Goal: Transaction & Acquisition: Purchase product/service

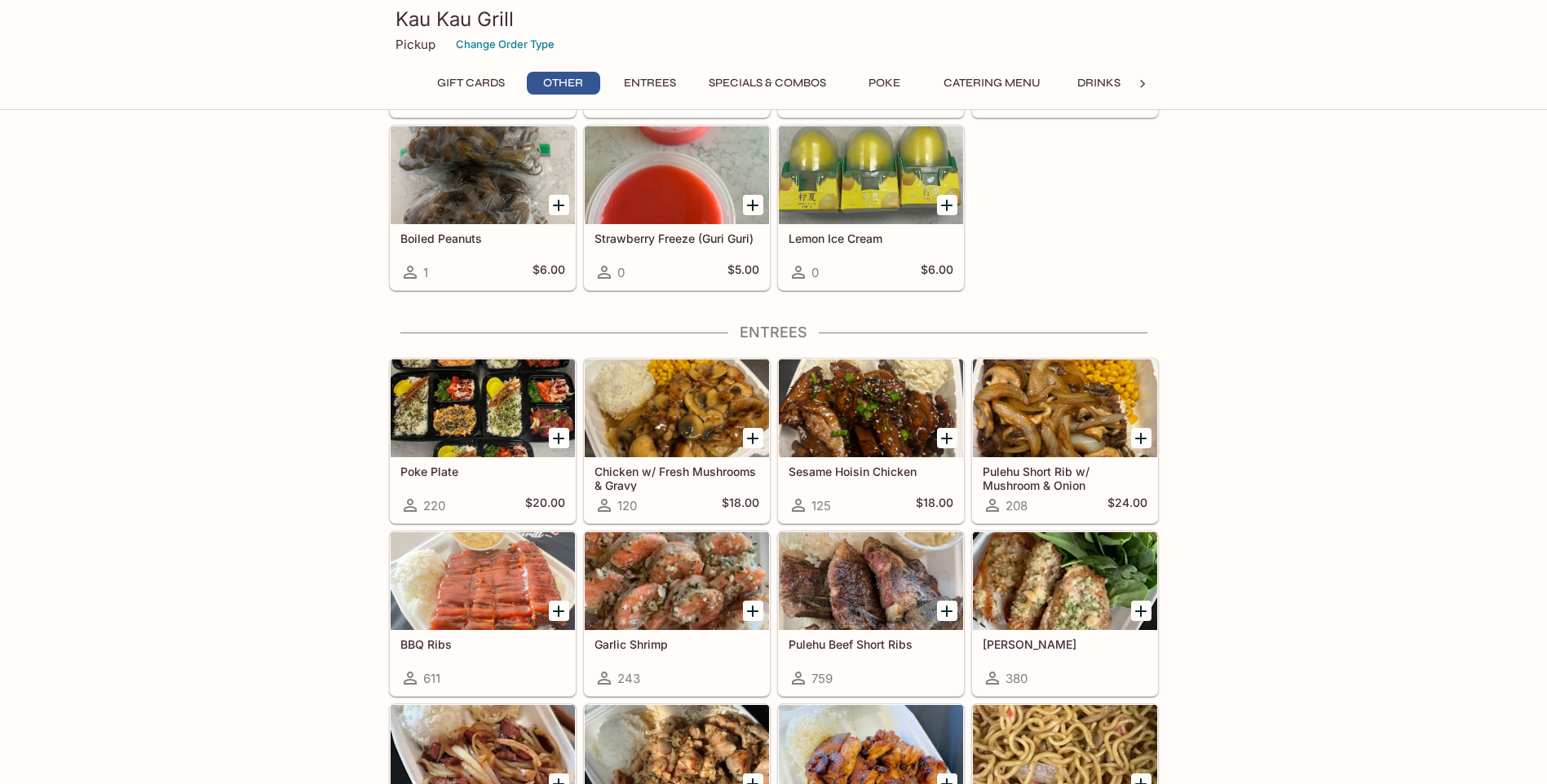
scroll to position [652, 0]
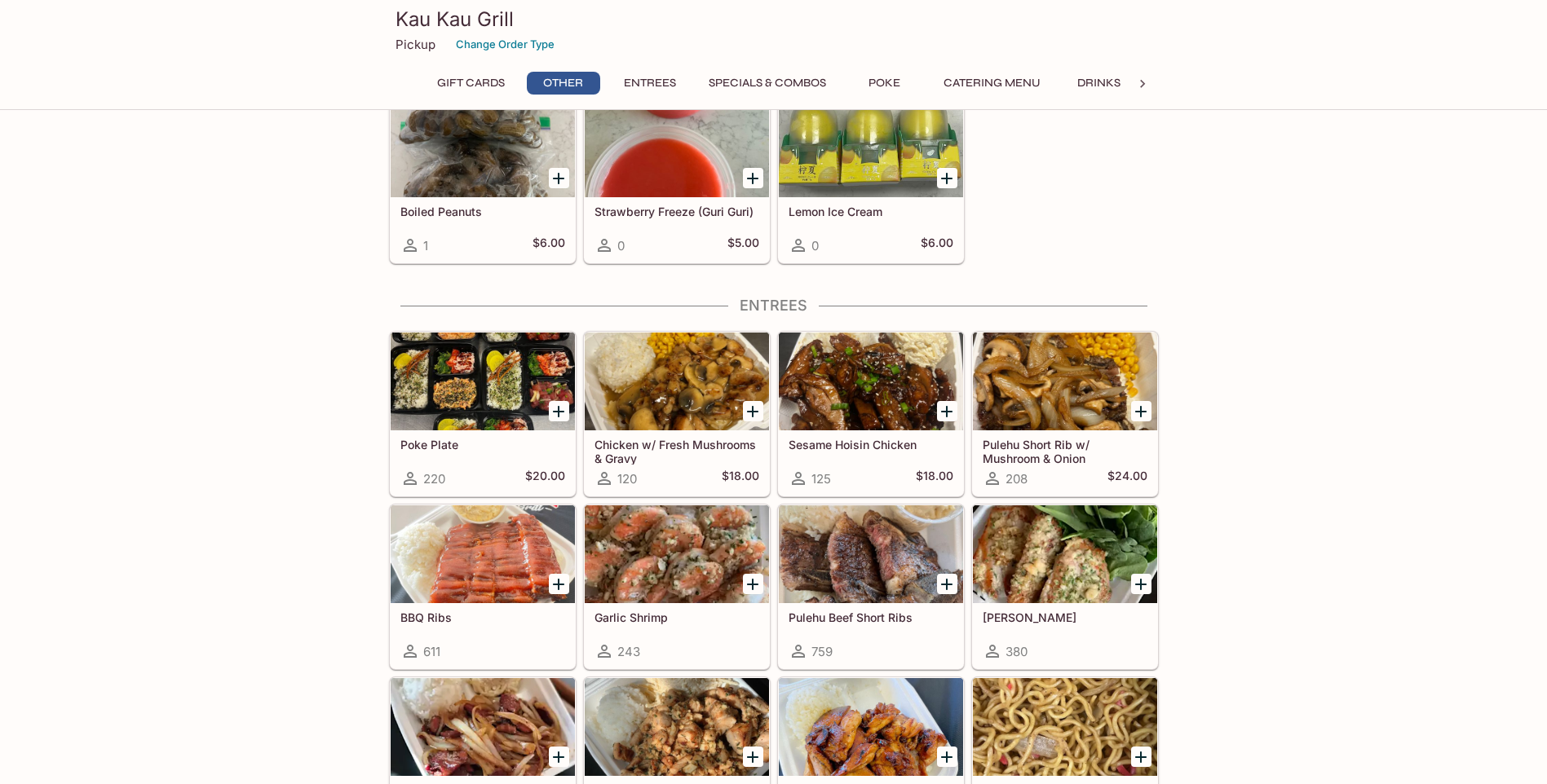
click at [486, 396] on div at bounding box center [482, 381] width 184 height 98
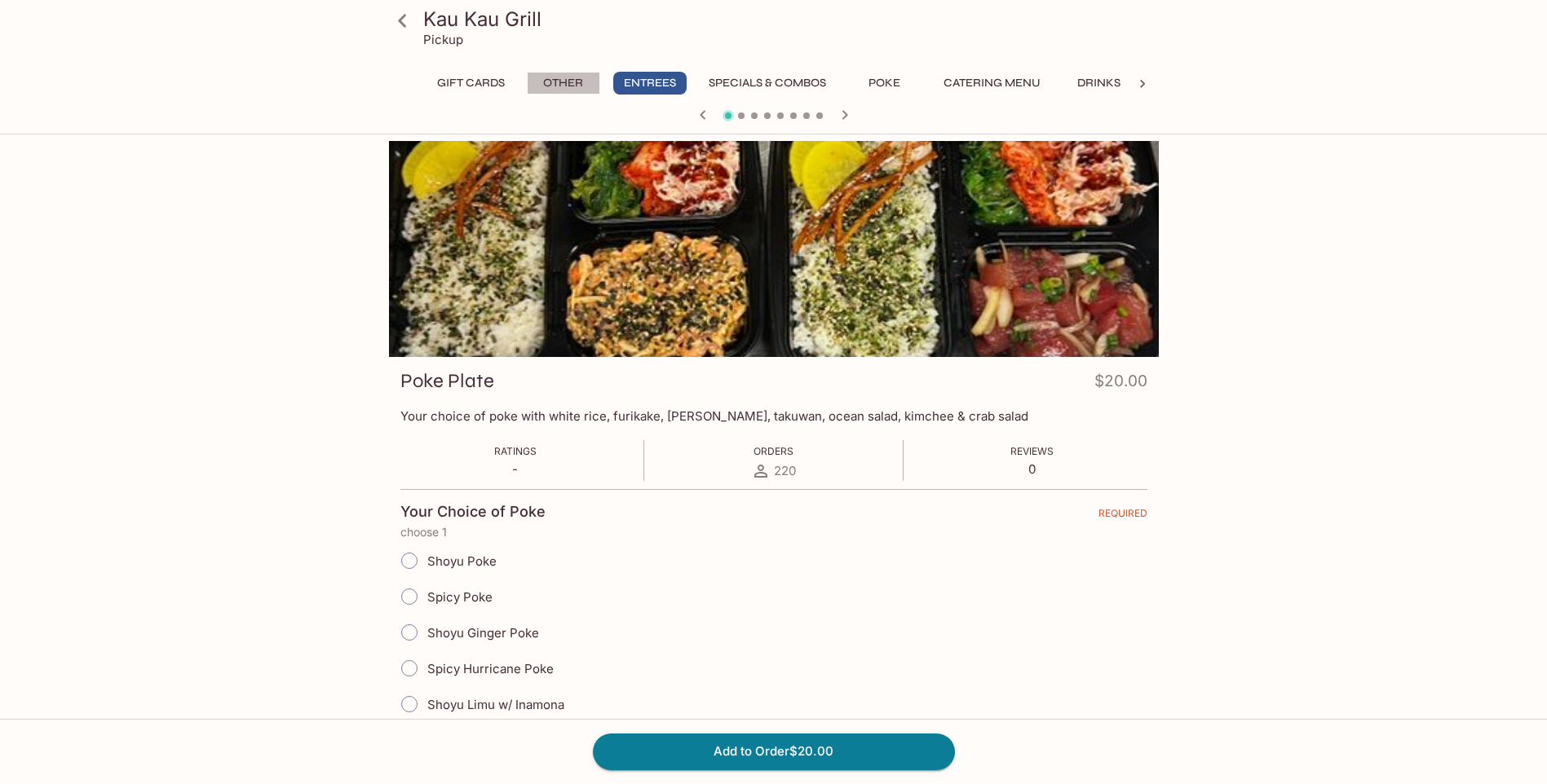
click at [573, 75] on button "Other" at bounding box center [563, 83] width 74 height 23
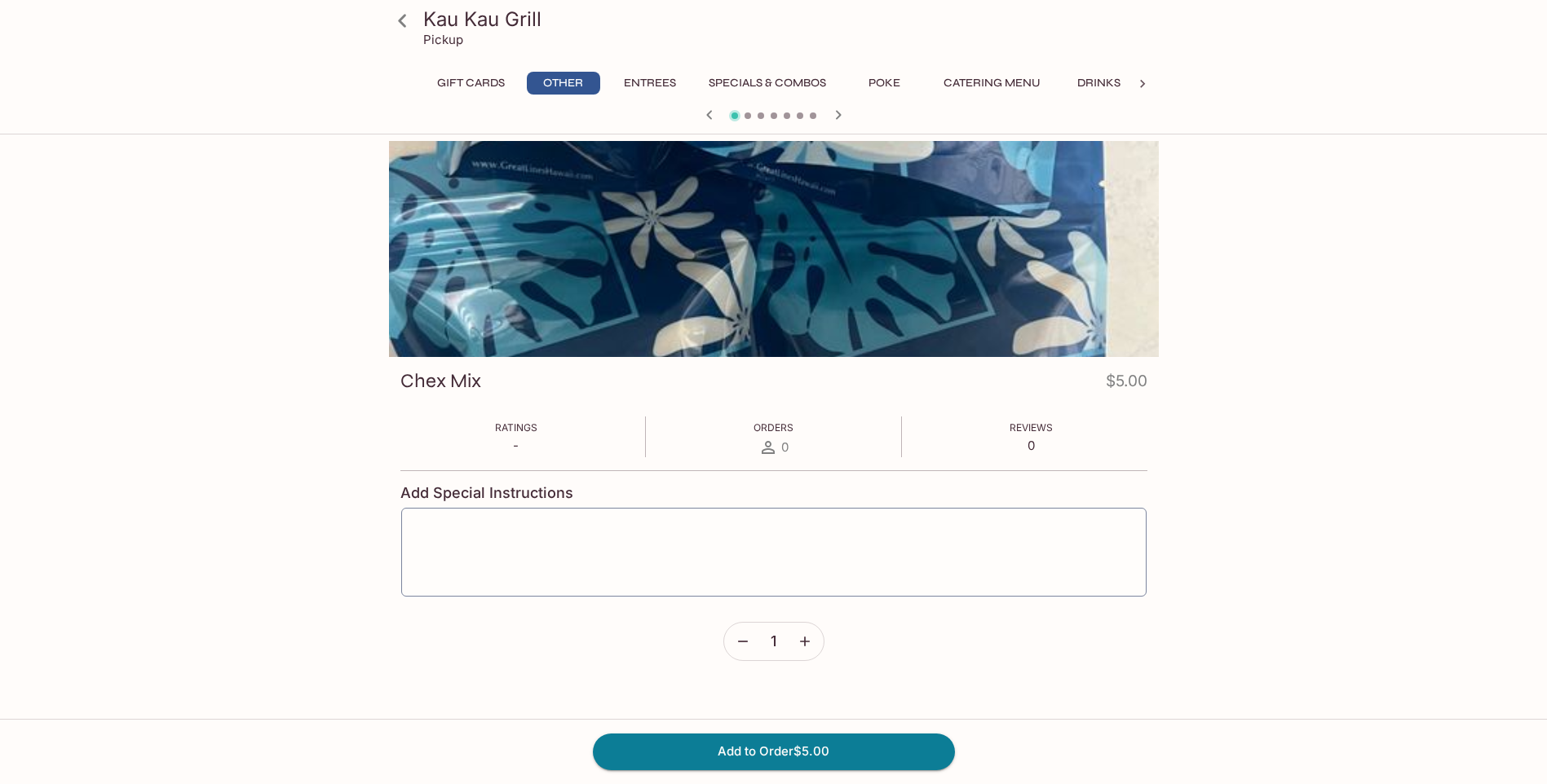
click at [633, 87] on button "Entrees" at bounding box center [650, 83] width 74 height 23
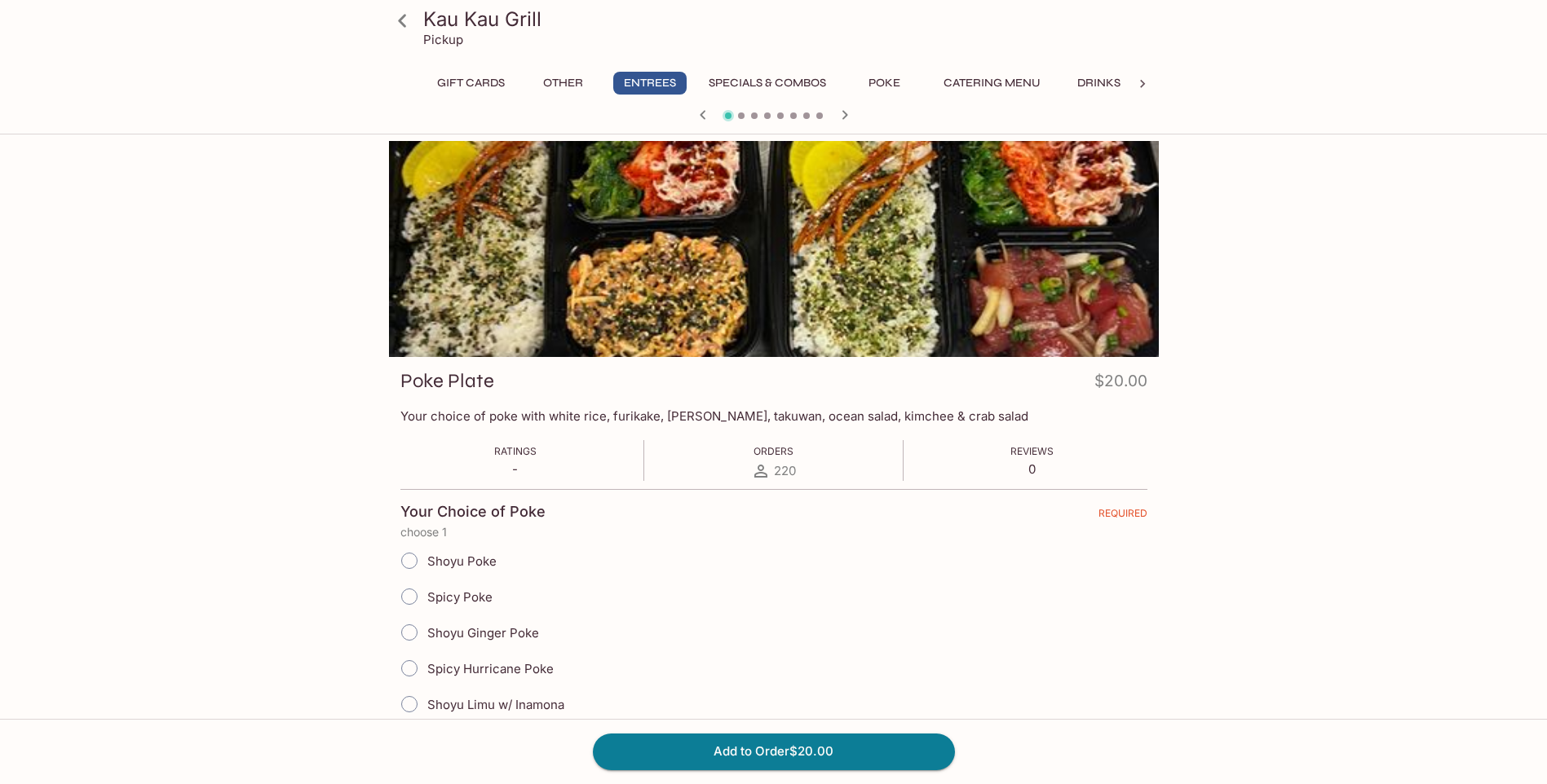
click at [882, 77] on button "Poke" at bounding box center [884, 83] width 74 height 23
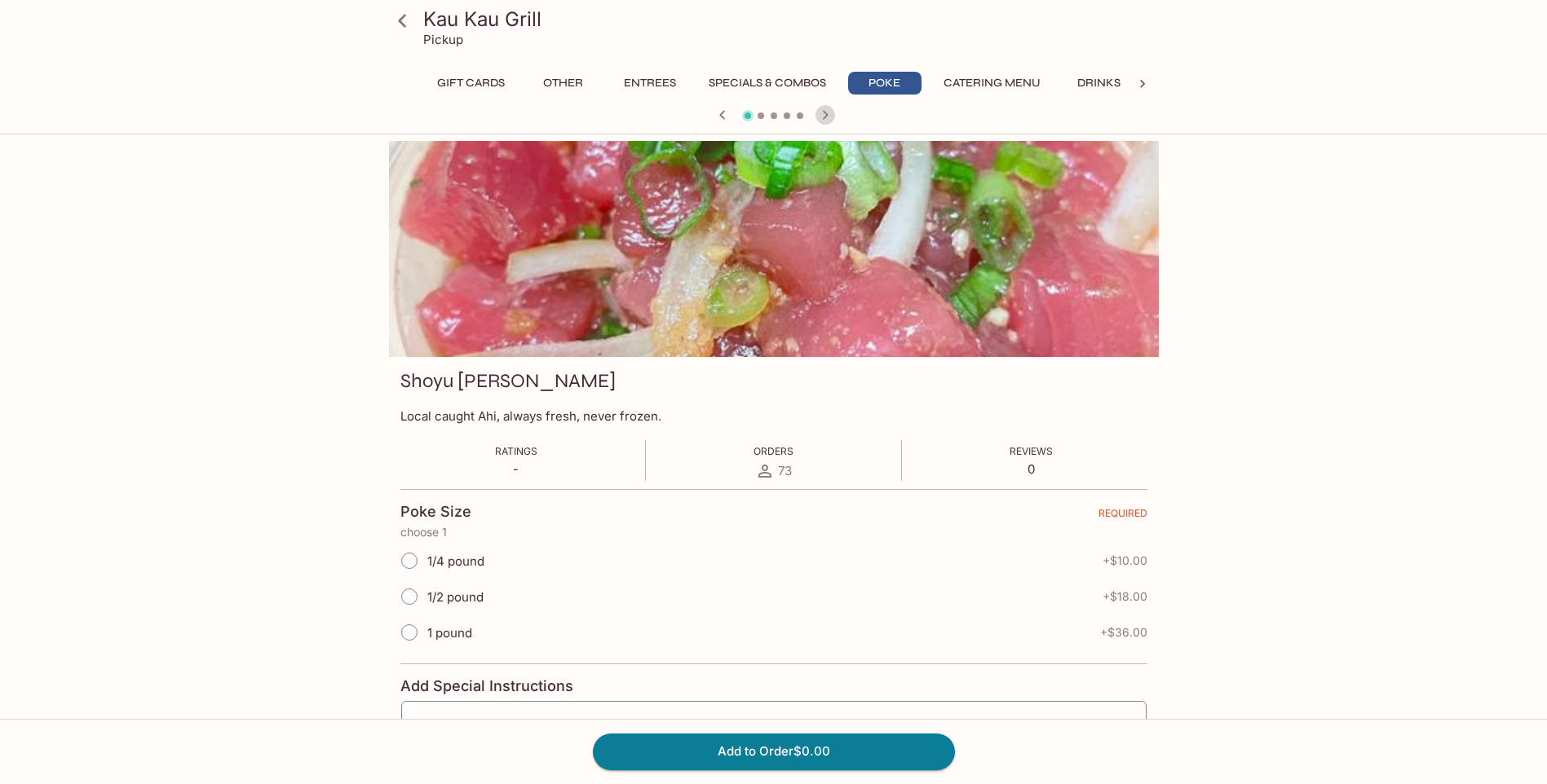
click at [825, 120] on icon "button" at bounding box center [825, 114] width 20 height 20
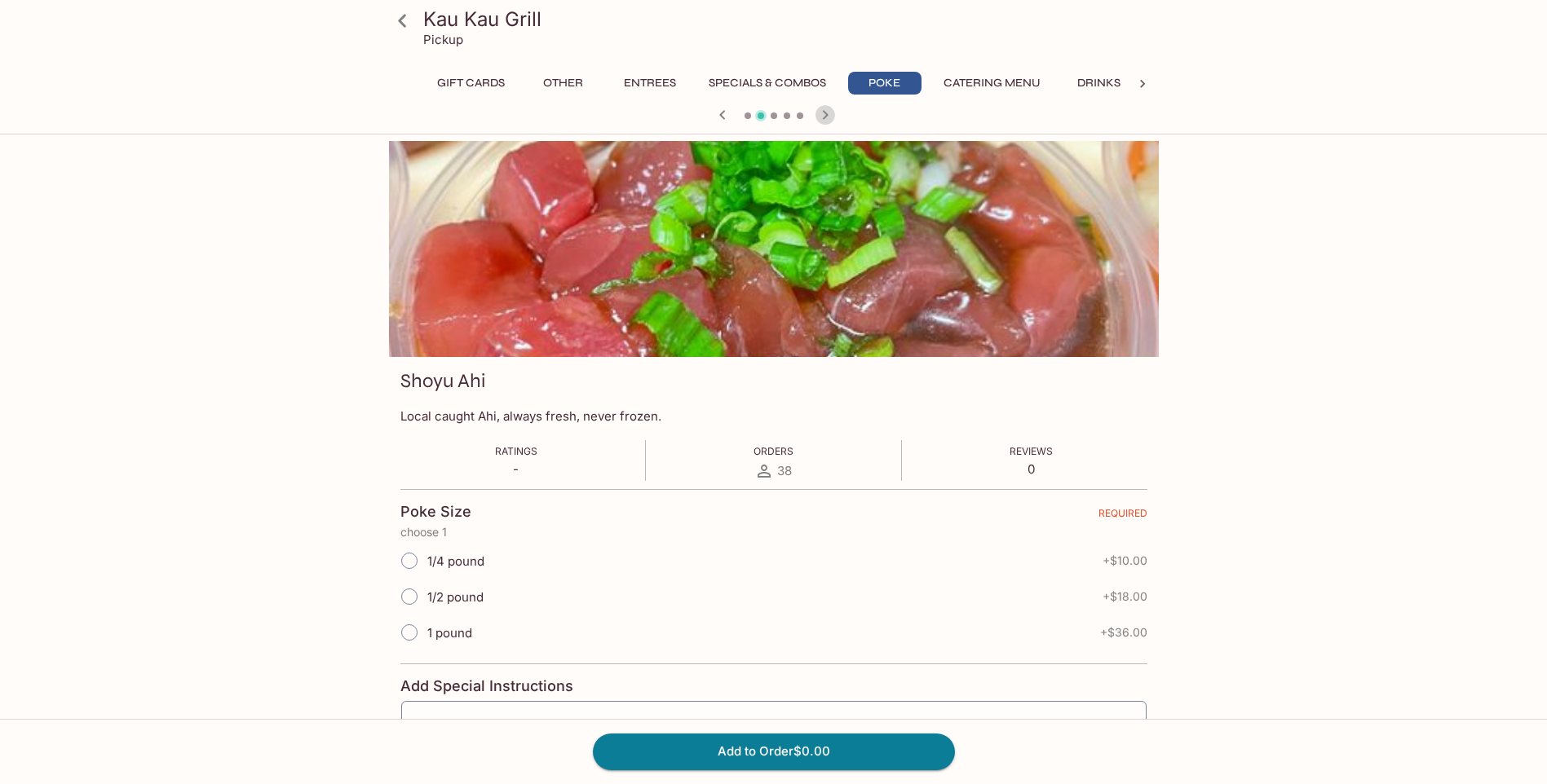
click at [825, 120] on icon "button" at bounding box center [825, 114] width 20 height 20
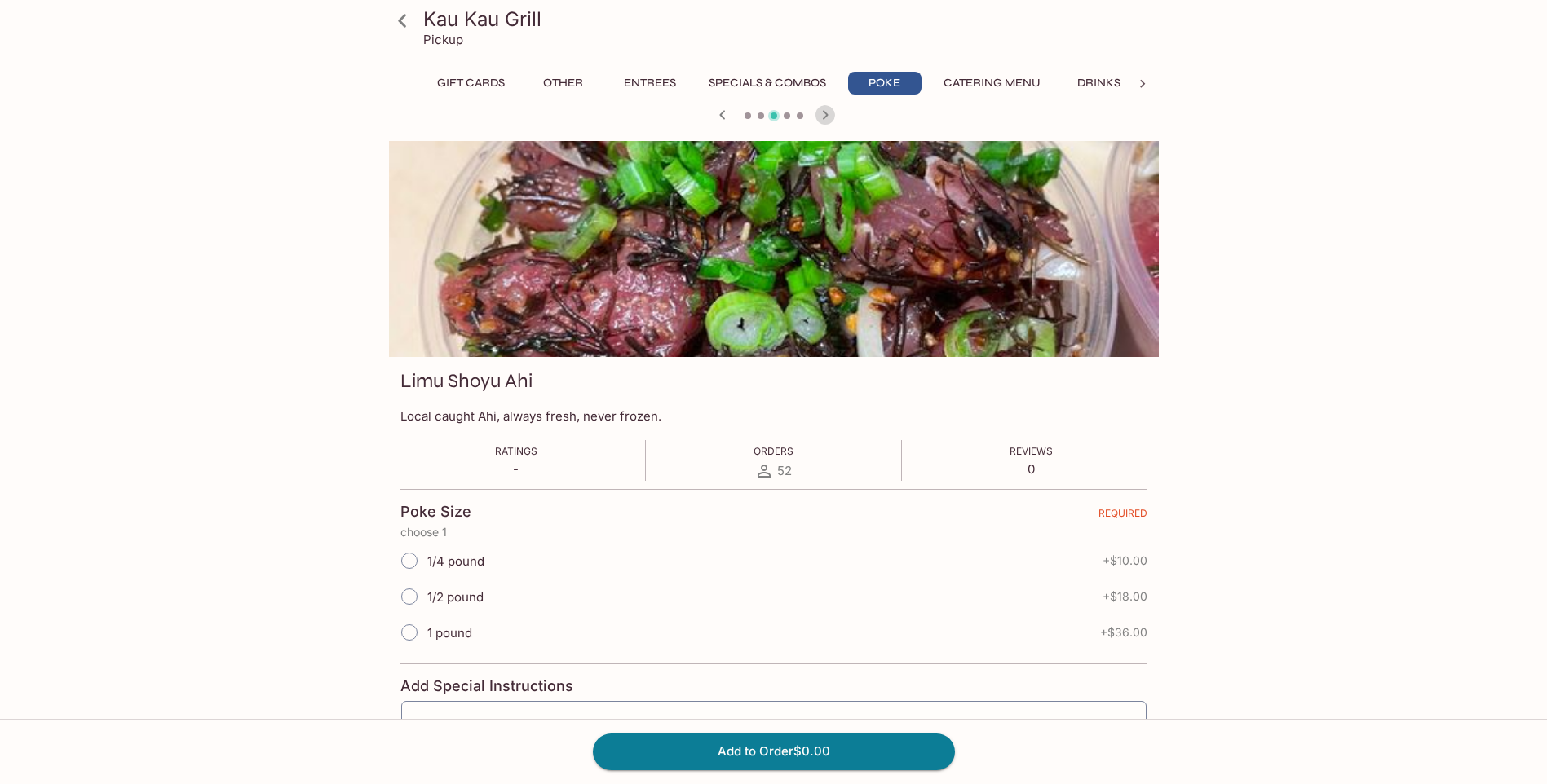
click at [825, 120] on icon "button" at bounding box center [825, 114] width 20 height 20
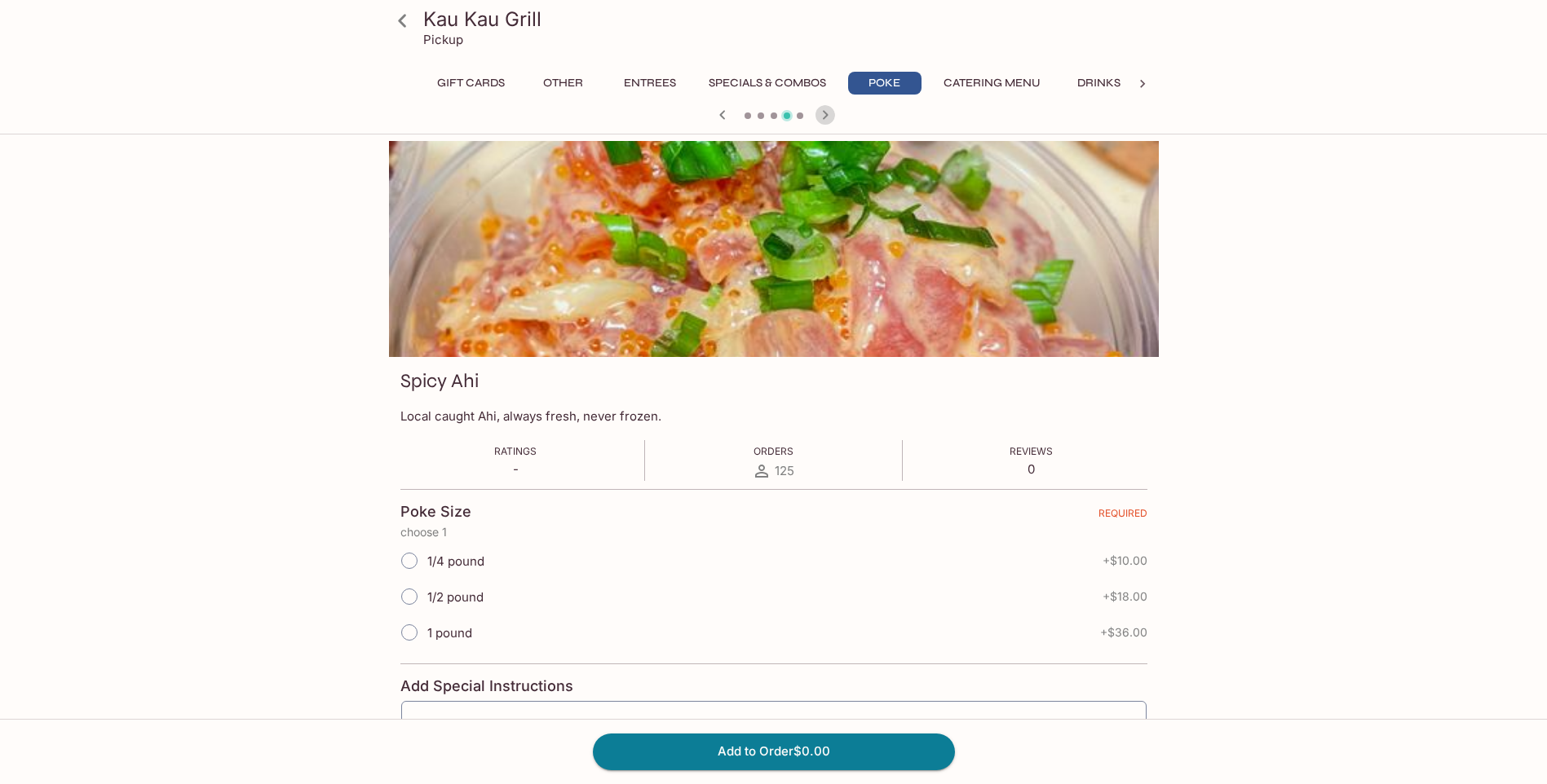
click at [825, 120] on icon "button" at bounding box center [825, 114] width 20 height 20
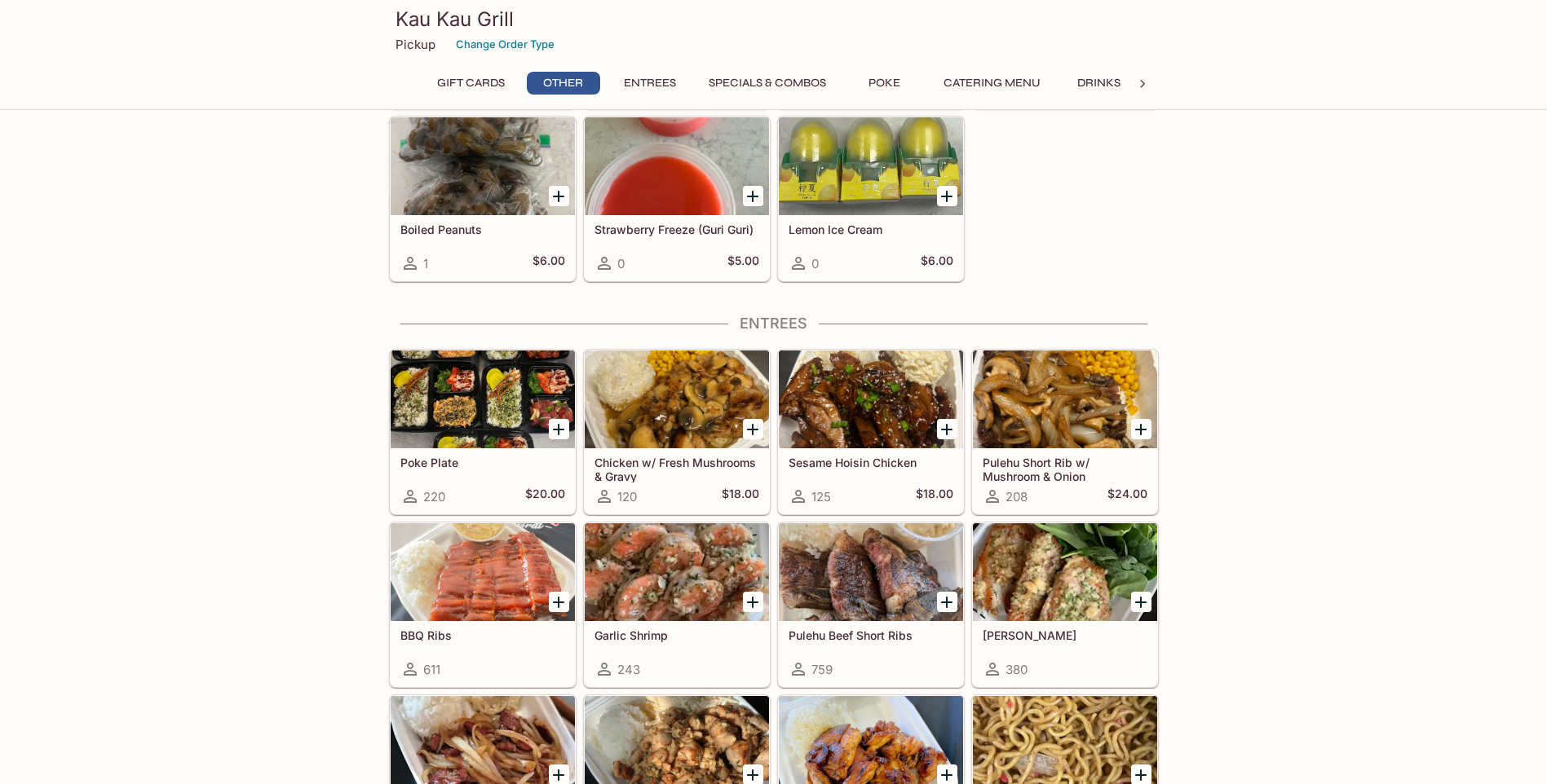
scroll to position [643, 0]
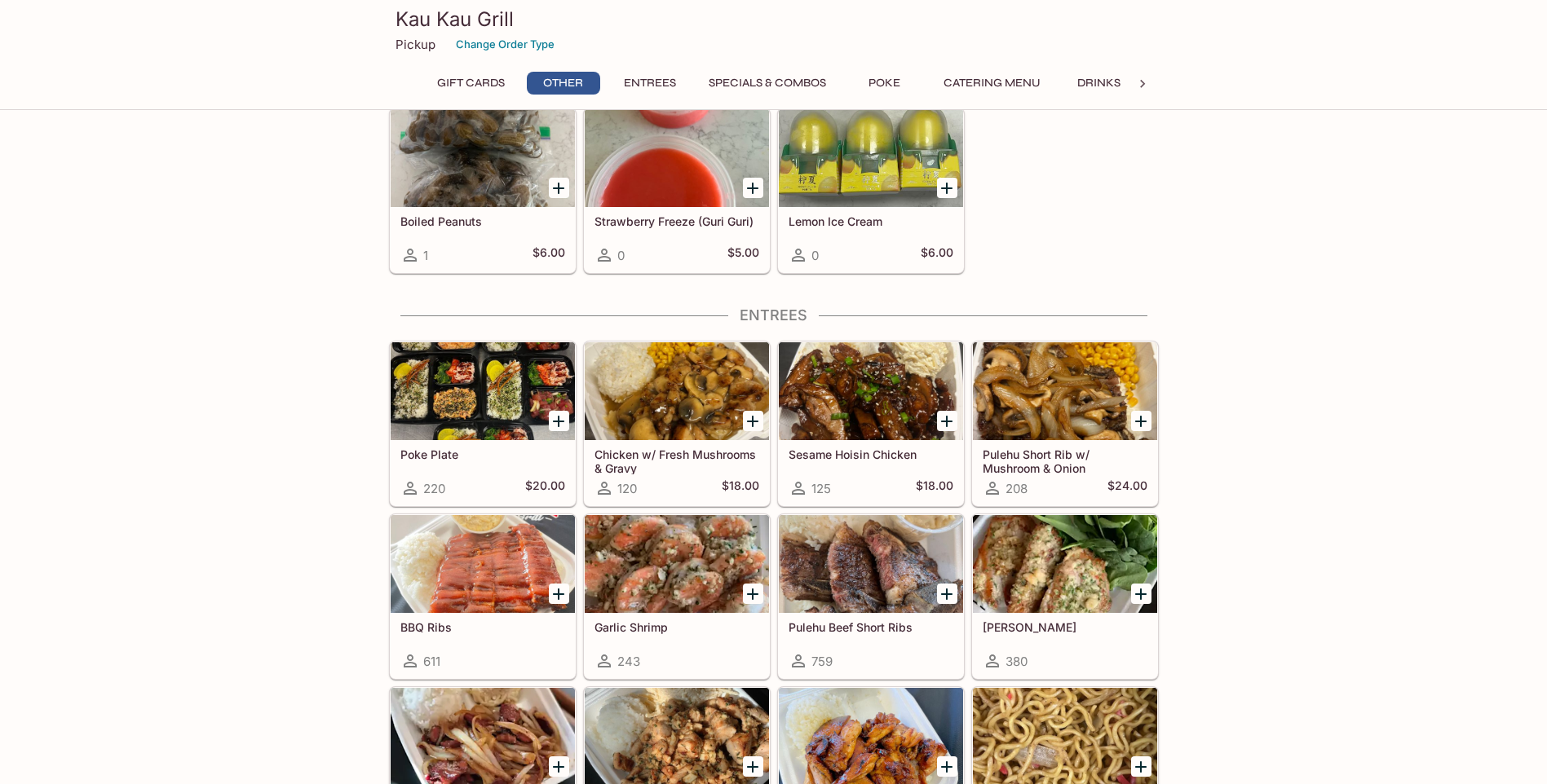
click at [483, 415] on div at bounding box center [482, 391] width 184 height 98
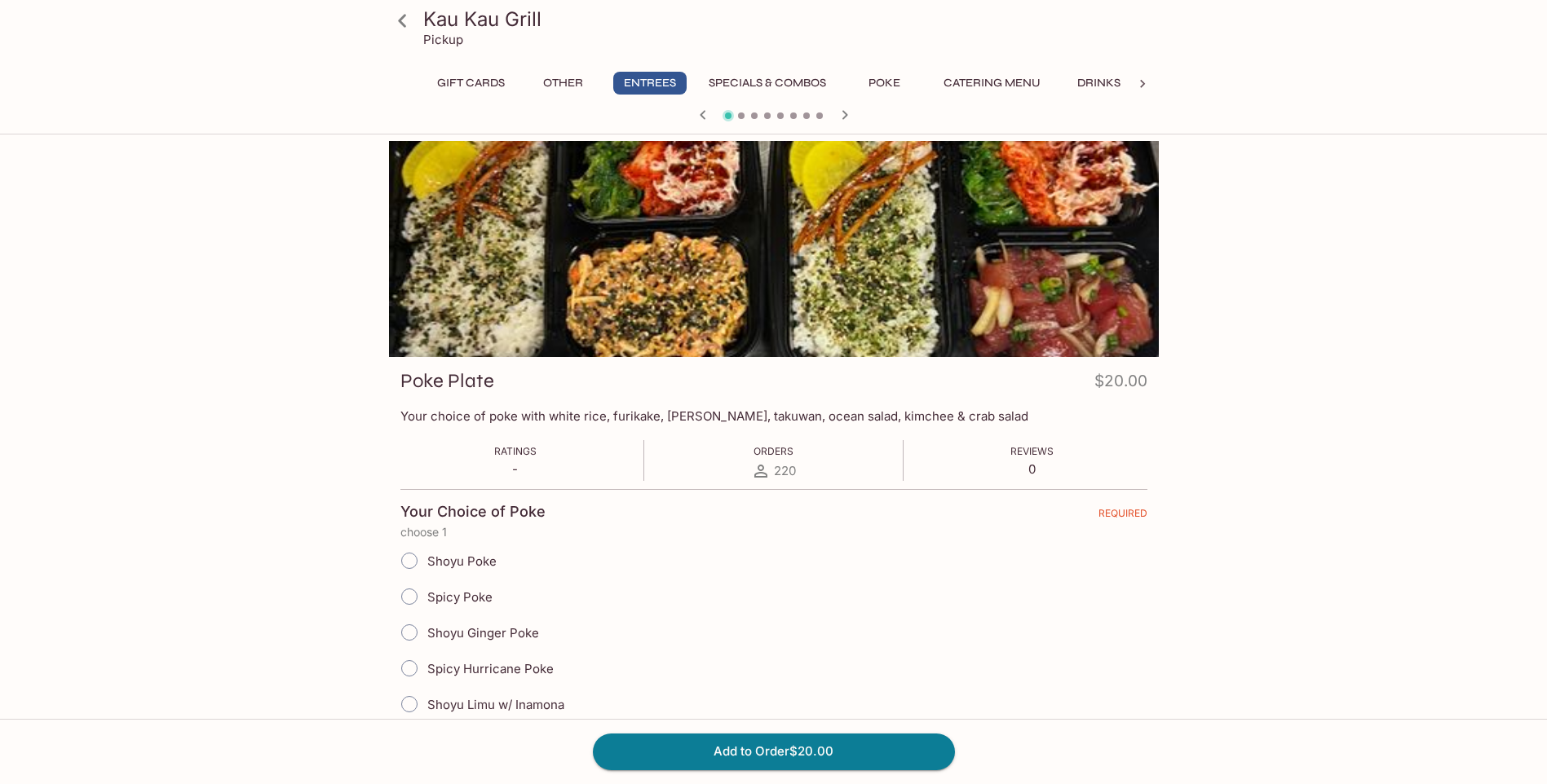
click at [740, 78] on button "Specials & Combos" at bounding box center [767, 83] width 135 height 23
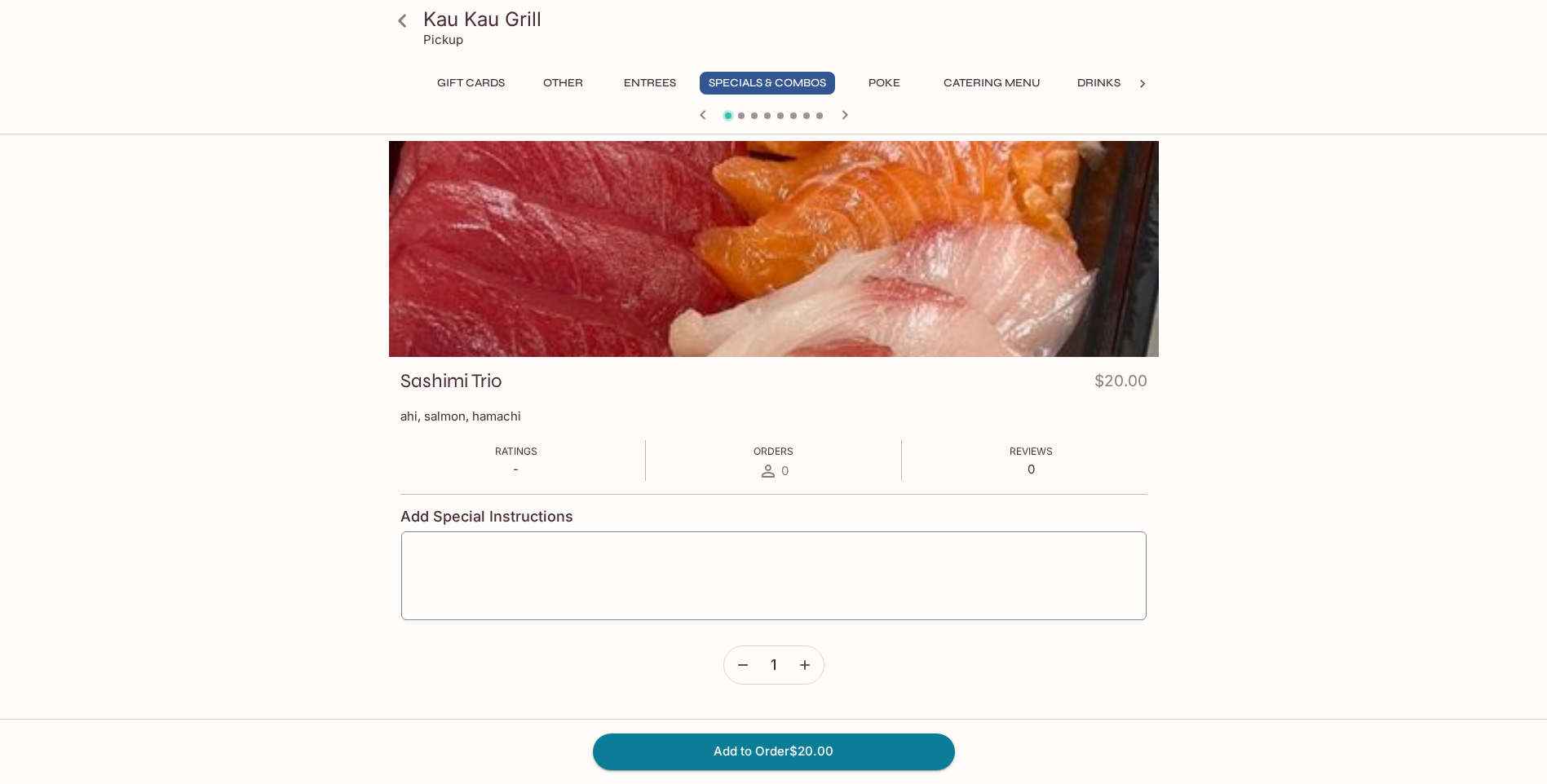
click at [643, 75] on button "Entrees" at bounding box center [650, 83] width 74 height 23
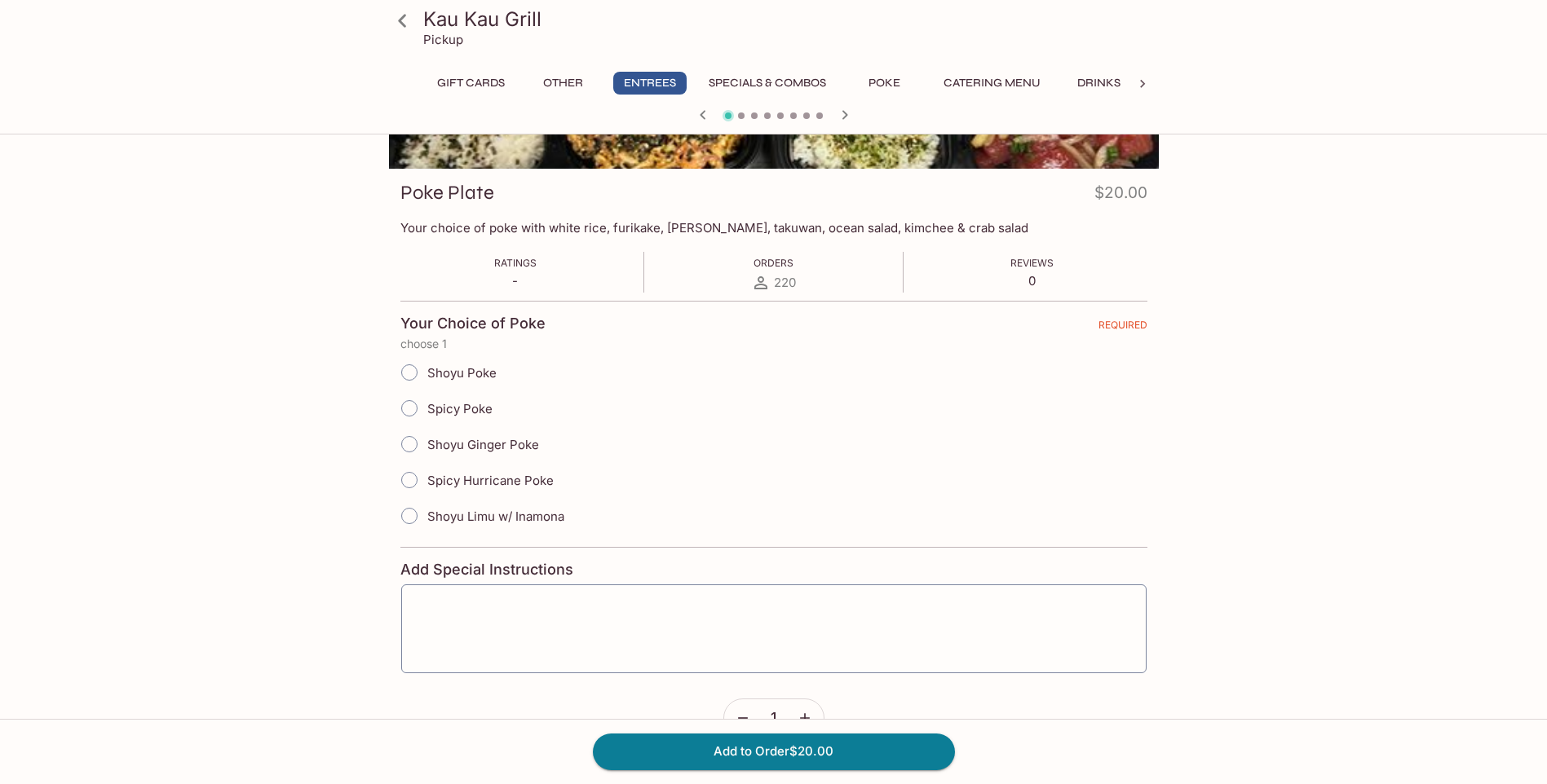
scroll to position [231, 0]
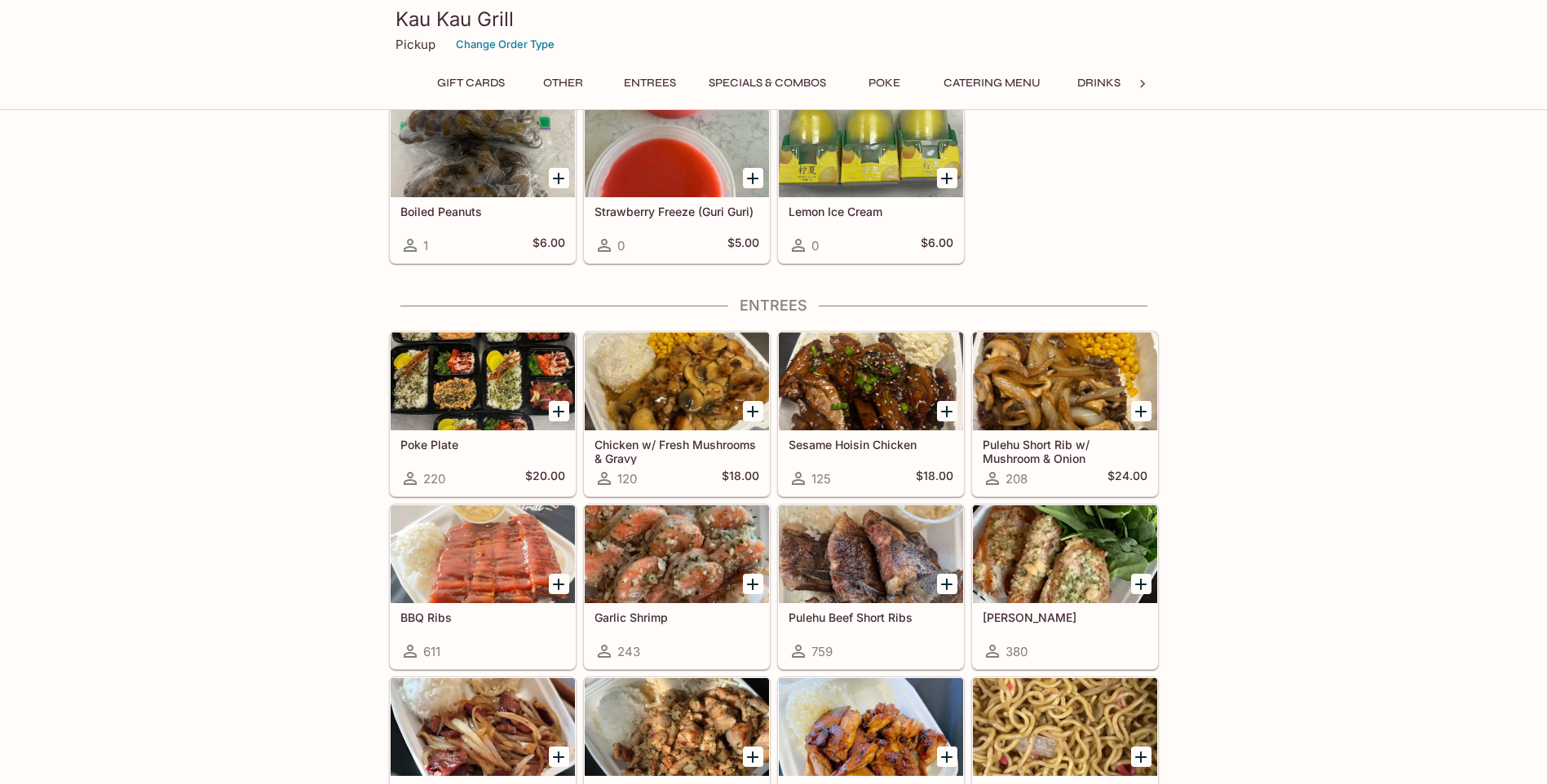
scroll to position [805, 0]
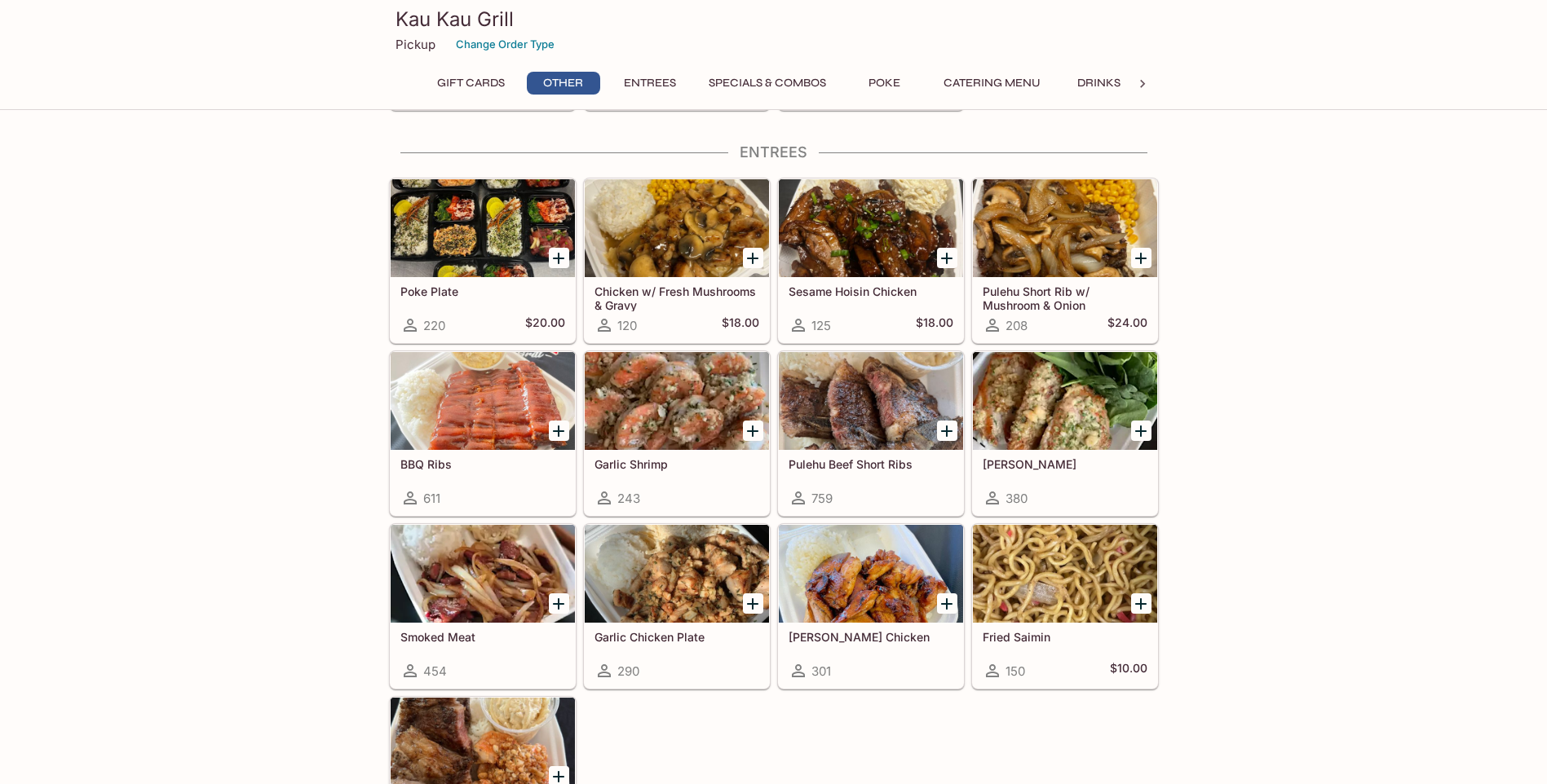
click at [472, 250] on div at bounding box center [482, 228] width 184 height 98
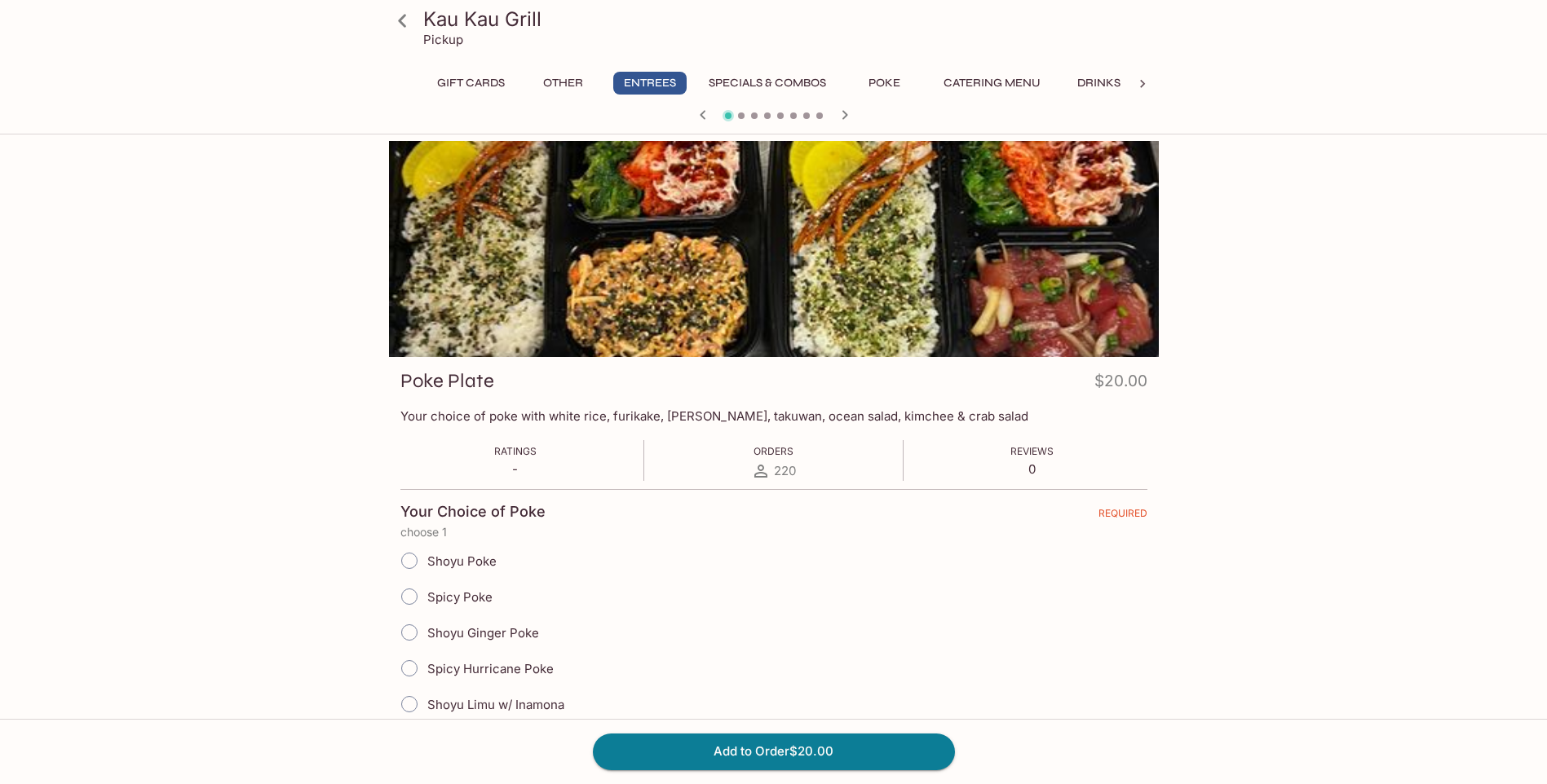
click at [415, 591] on input "Spicy Poke" at bounding box center [409, 596] width 34 height 34
radio input "true"
click at [746, 750] on button "Add to Order $20.00" at bounding box center [773, 751] width 362 height 36
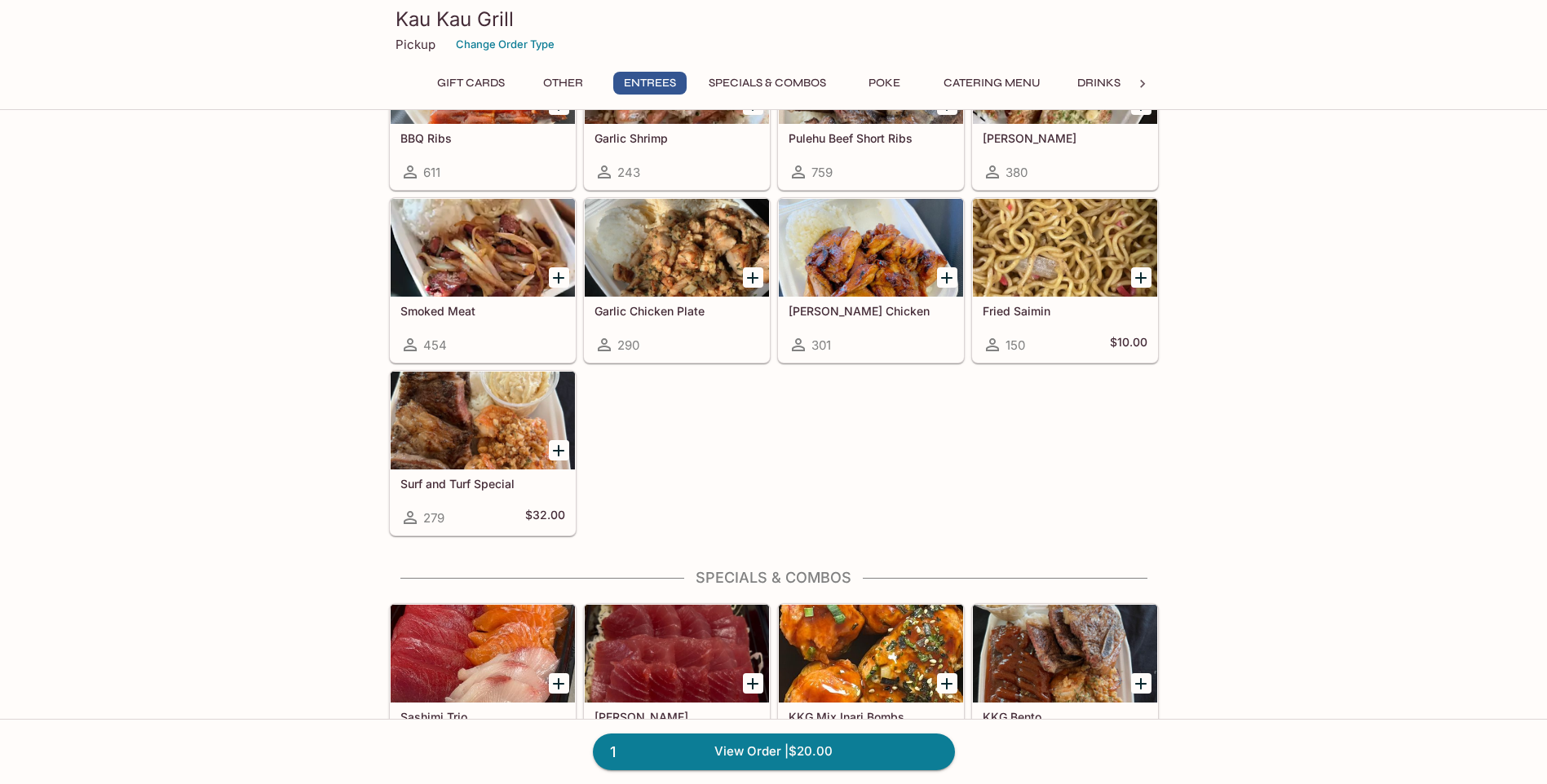
scroll to position [1141, 0]
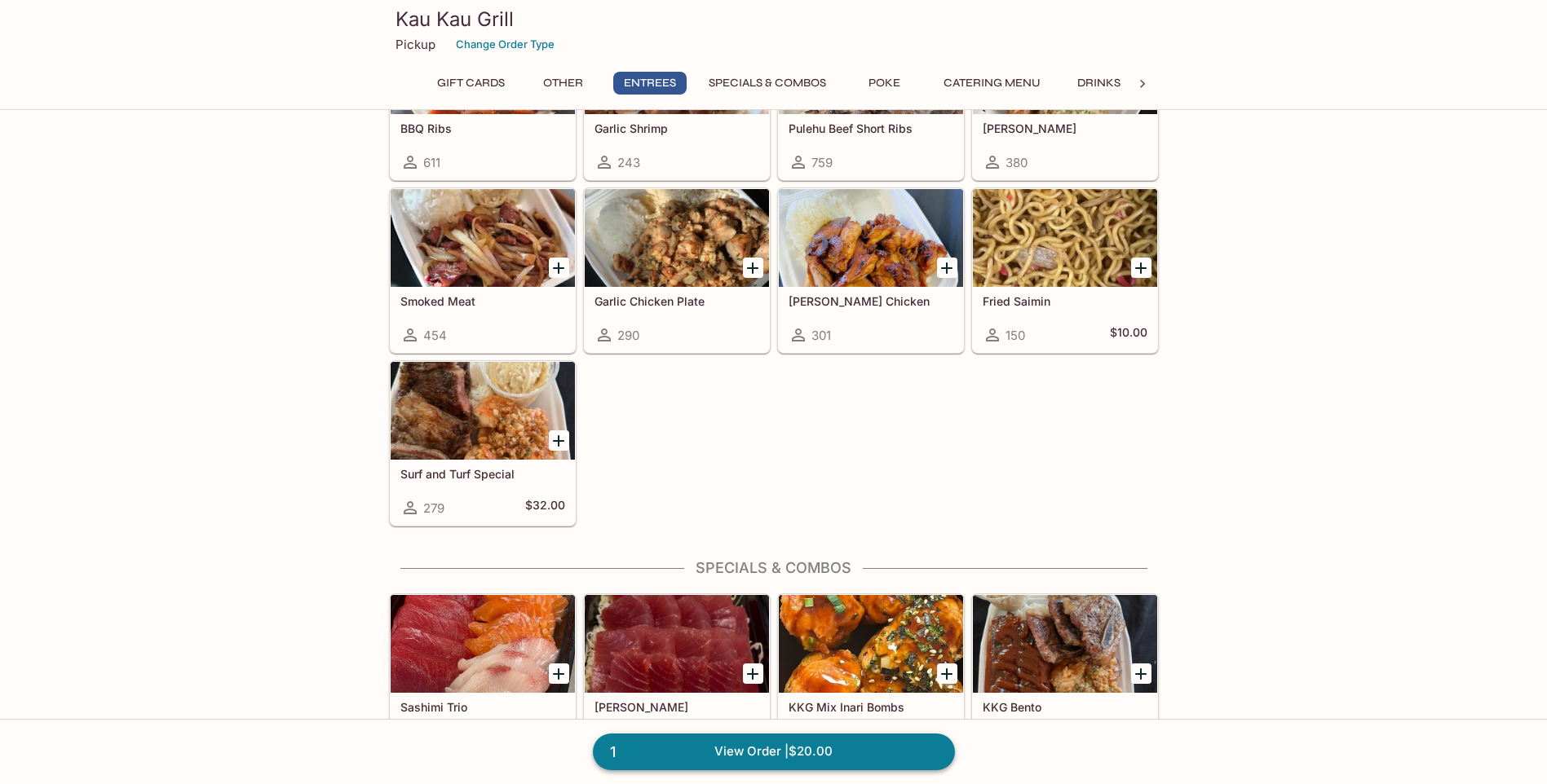
click at [708, 747] on link "1 View Order | $20.00" at bounding box center [773, 751] width 362 height 36
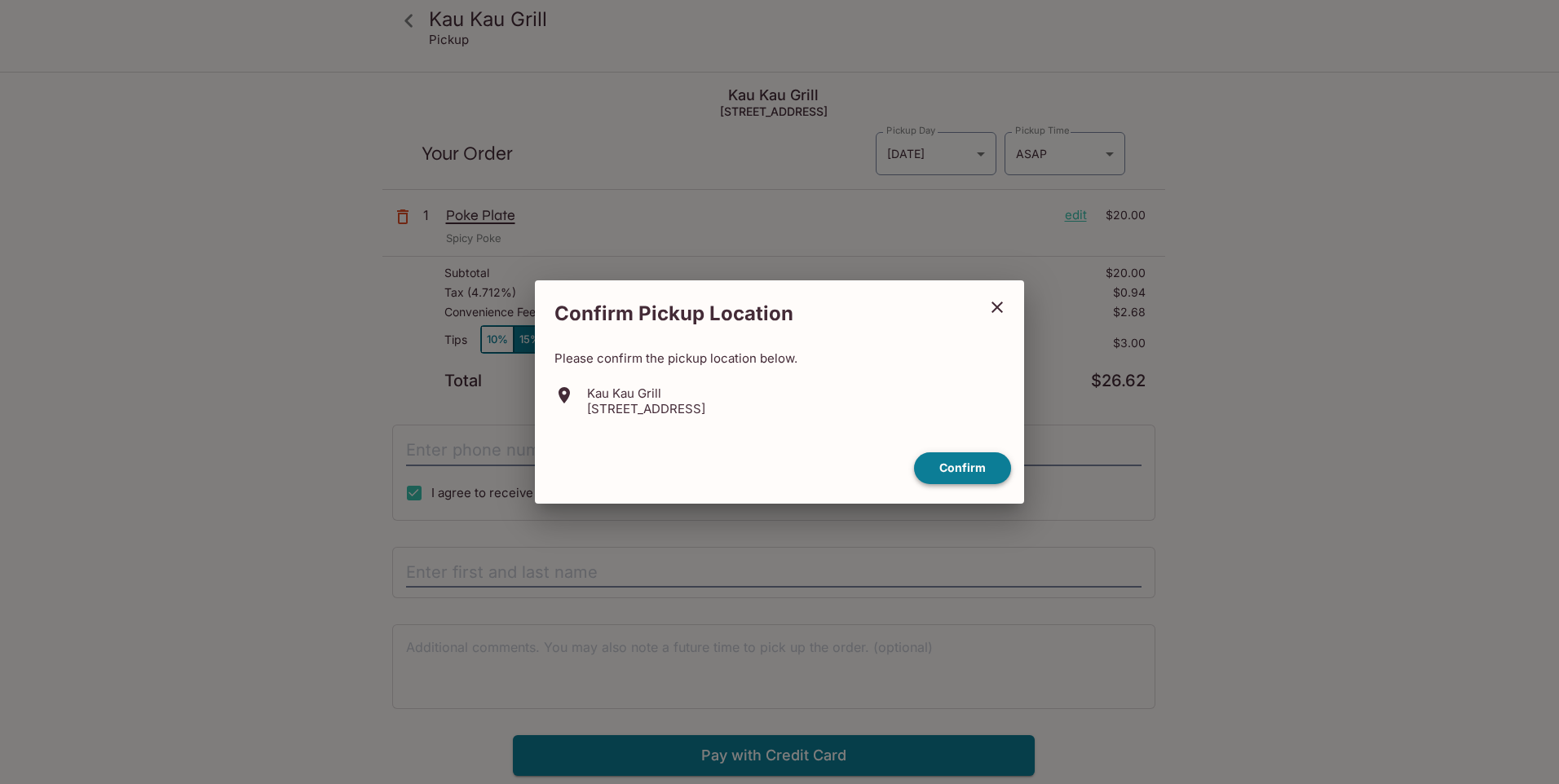
click at [963, 466] on button "Confirm" at bounding box center [962, 468] width 97 height 32
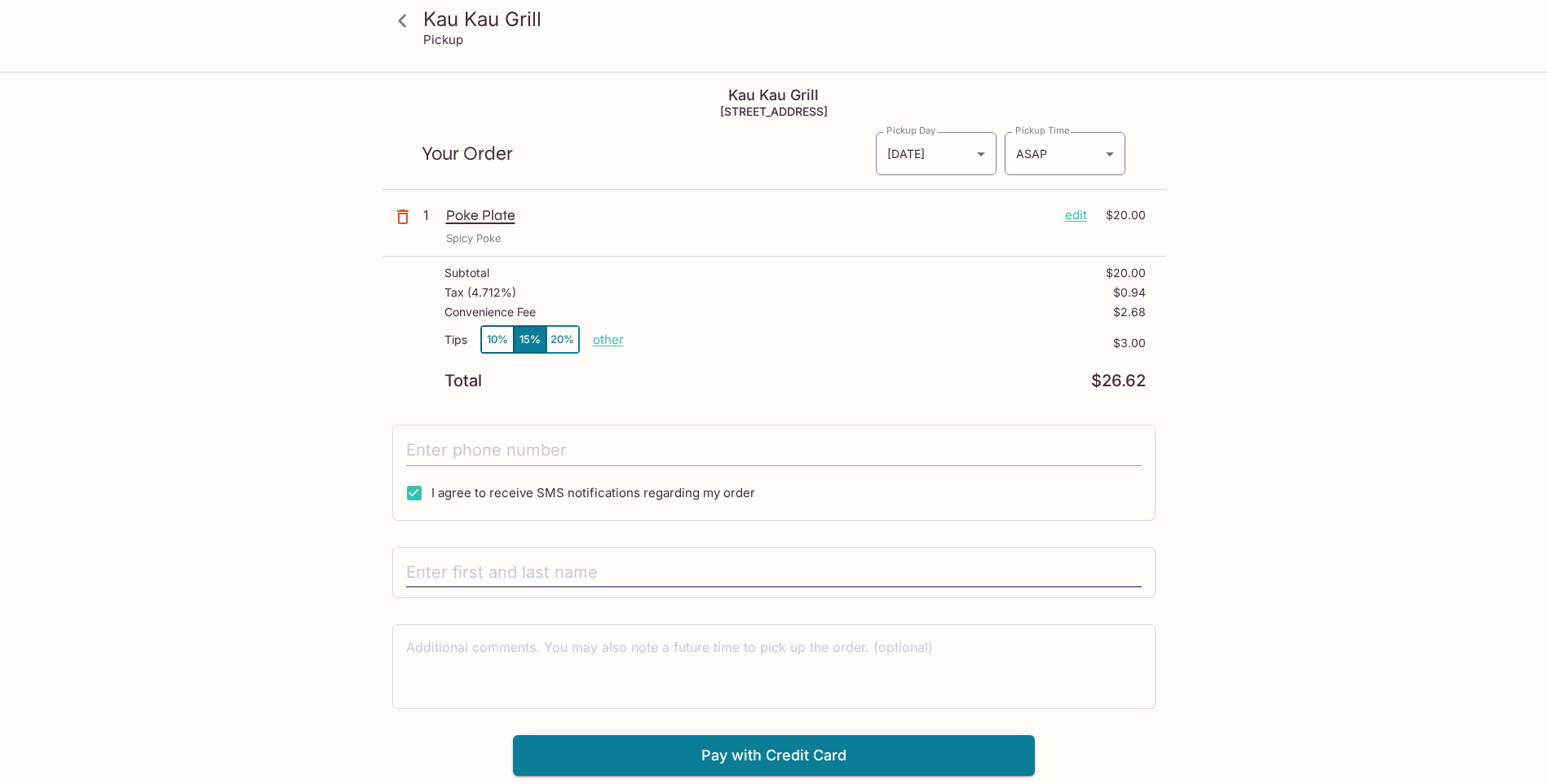
click at [537, 450] on input "tel" at bounding box center [774, 451] width 736 height 31
type input "(808) 554-2699"
click at [611, 338] on p "other" at bounding box center [608, 339] width 31 height 16
type input "0.00"
click at [672, 384] on div "Total $26.62" at bounding box center [795, 381] width 701 height 16
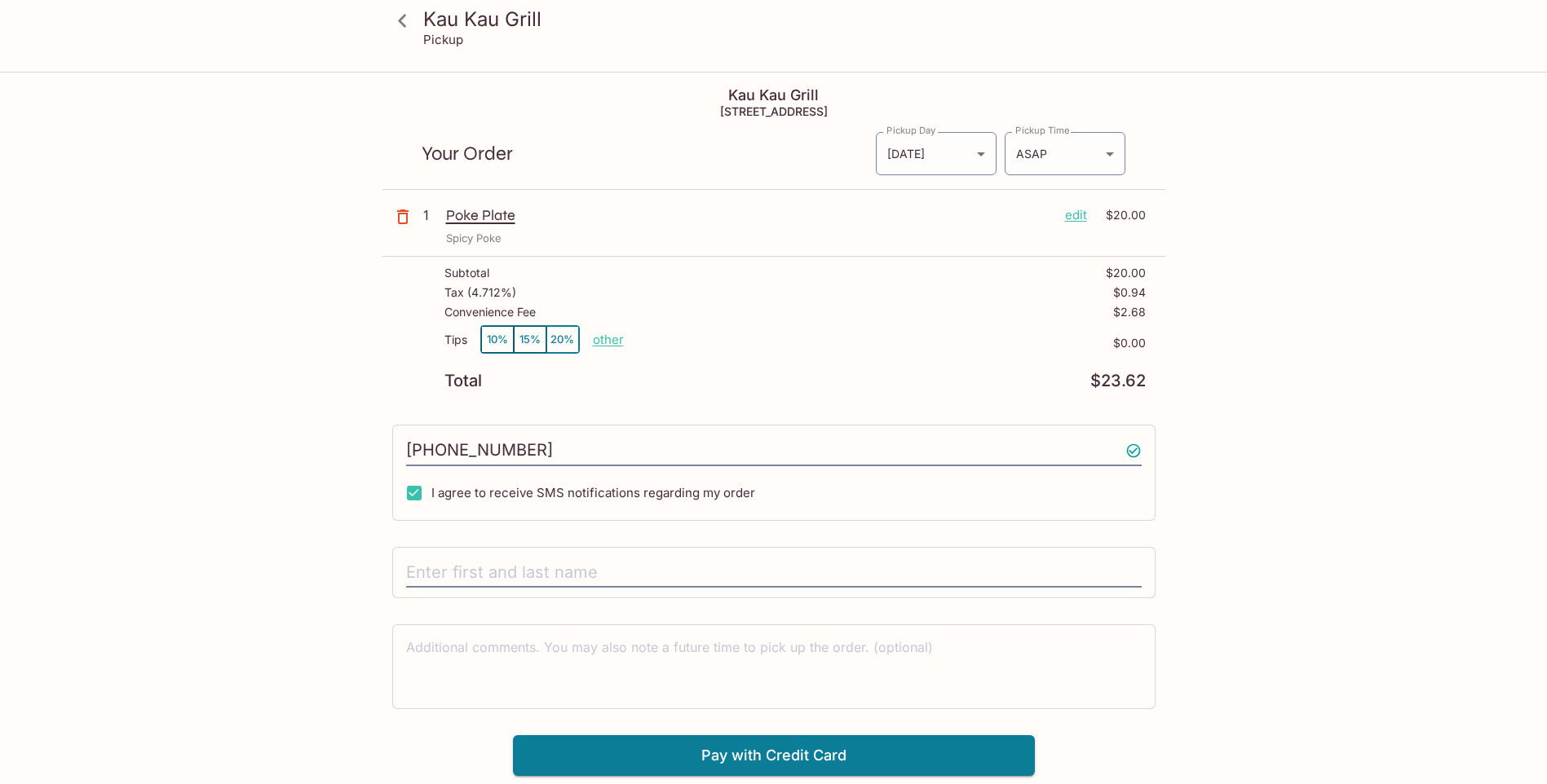
click at [608, 339] on p "other" at bounding box center [608, 339] width 31 height 16
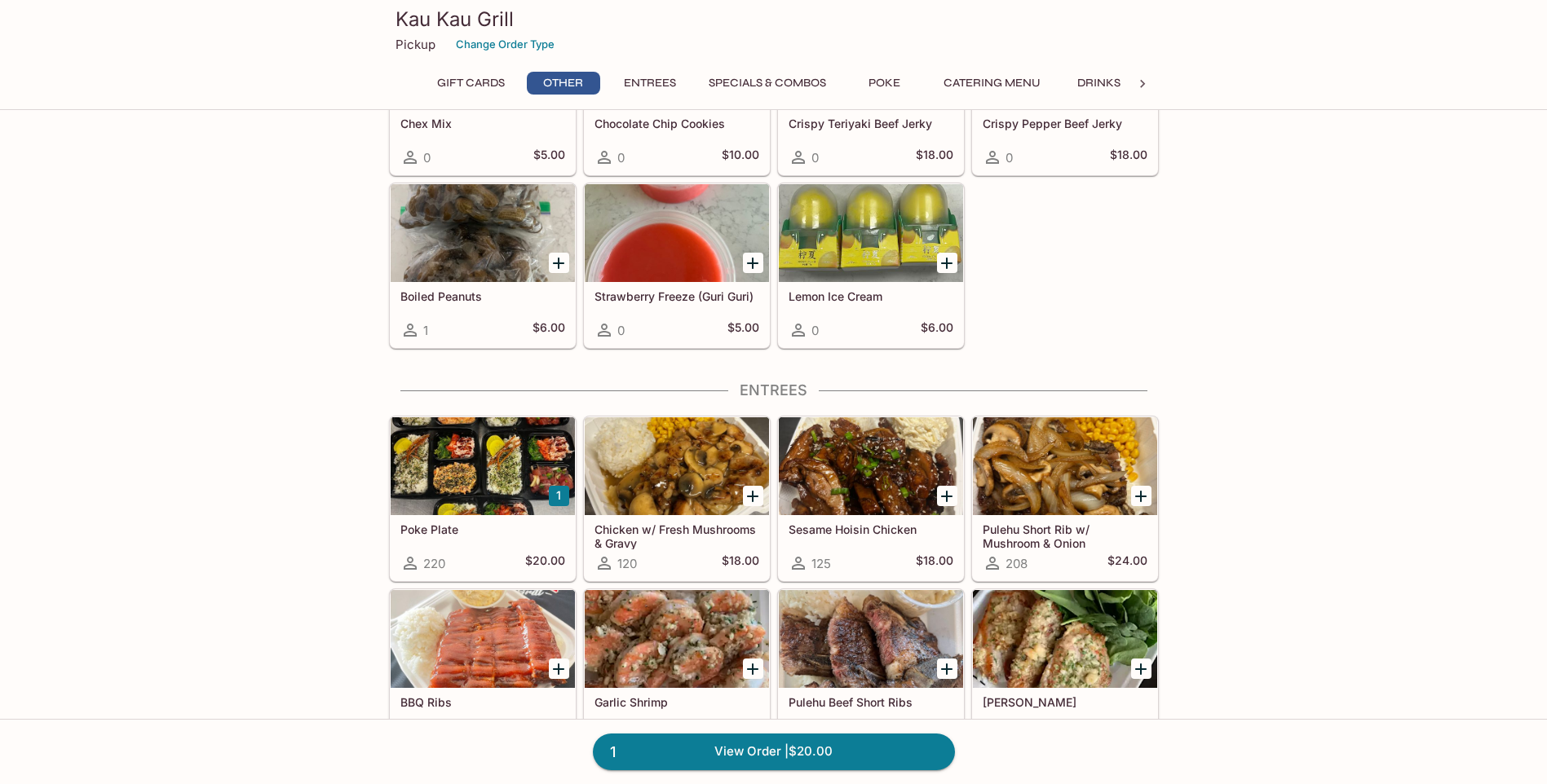
scroll to position [571, 0]
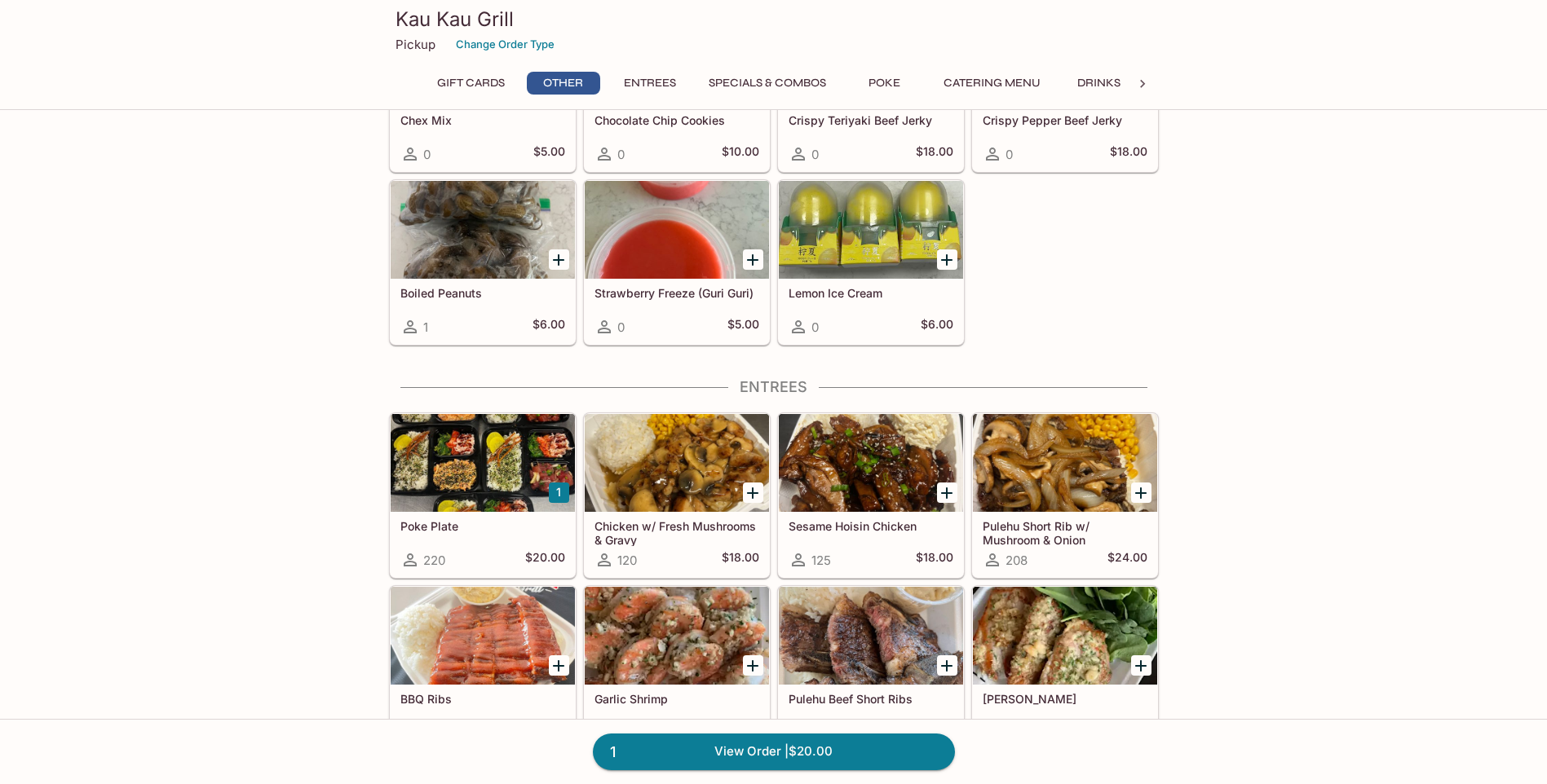
click at [510, 458] on div at bounding box center [482, 462] width 184 height 98
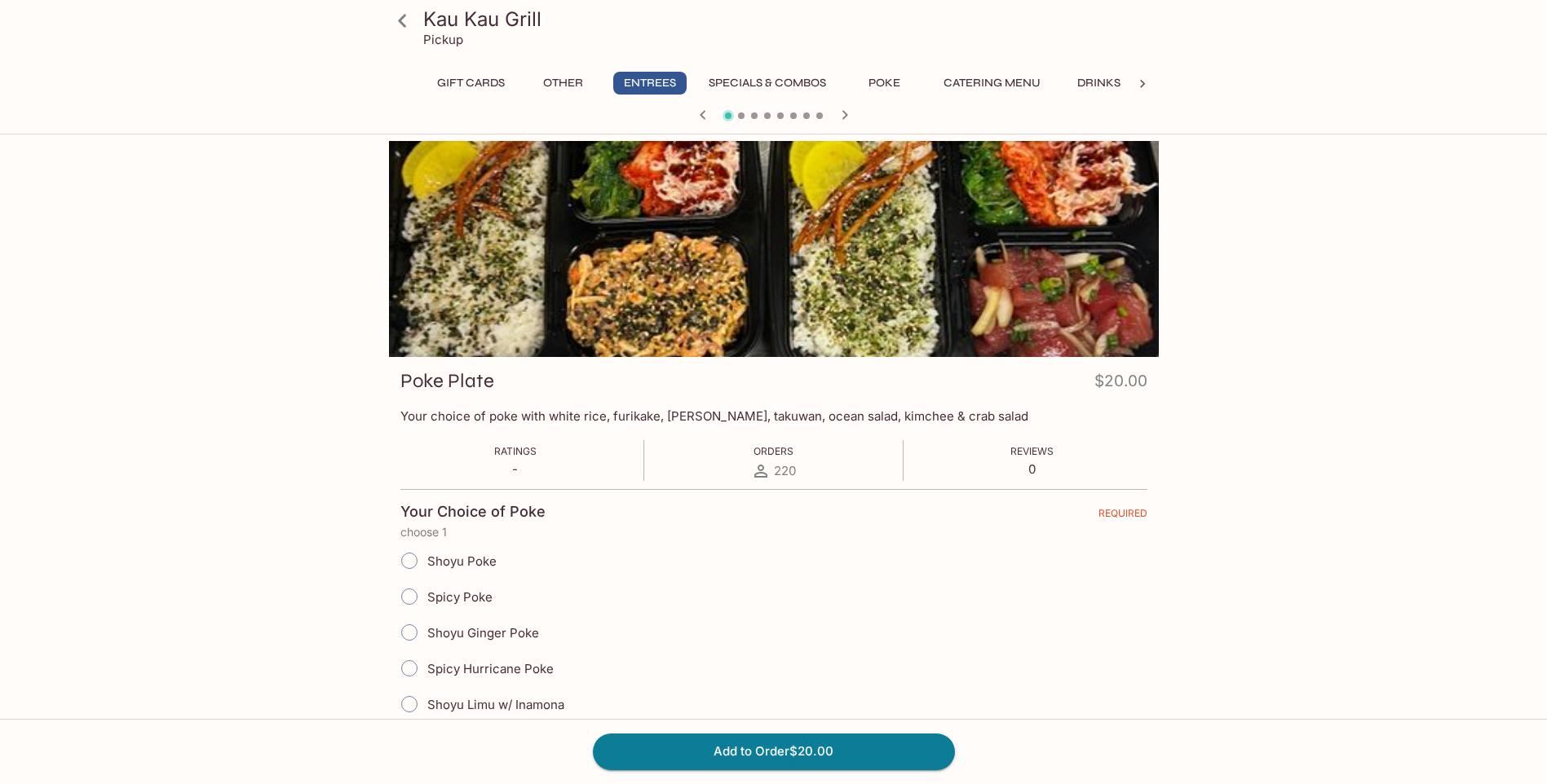
click at [637, 278] on div at bounding box center [773, 249] width 770 height 216
